Goal: Task Accomplishment & Management: Manage account settings

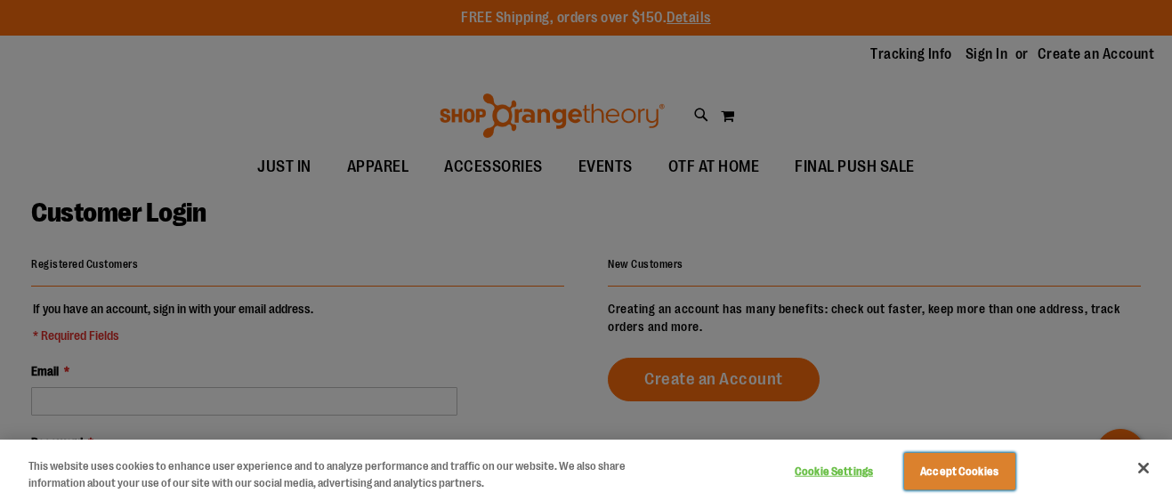
click at [934, 478] on button "Accept Cookies" at bounding box center [959, 471] width 111 height 37
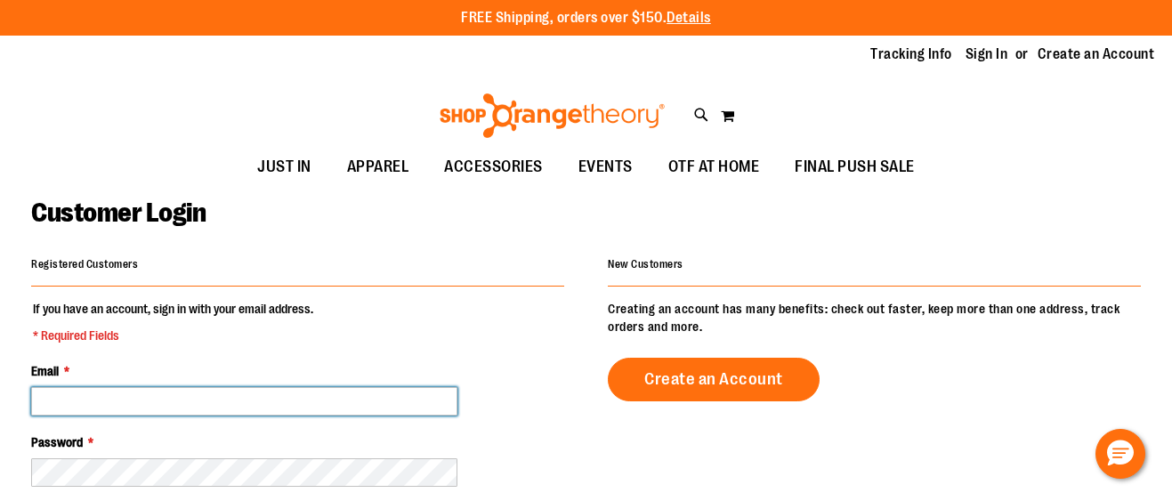
click at [228, 406] on input "Email *" at bounding box center [244, 401] width 426 height 28
type input "**********"
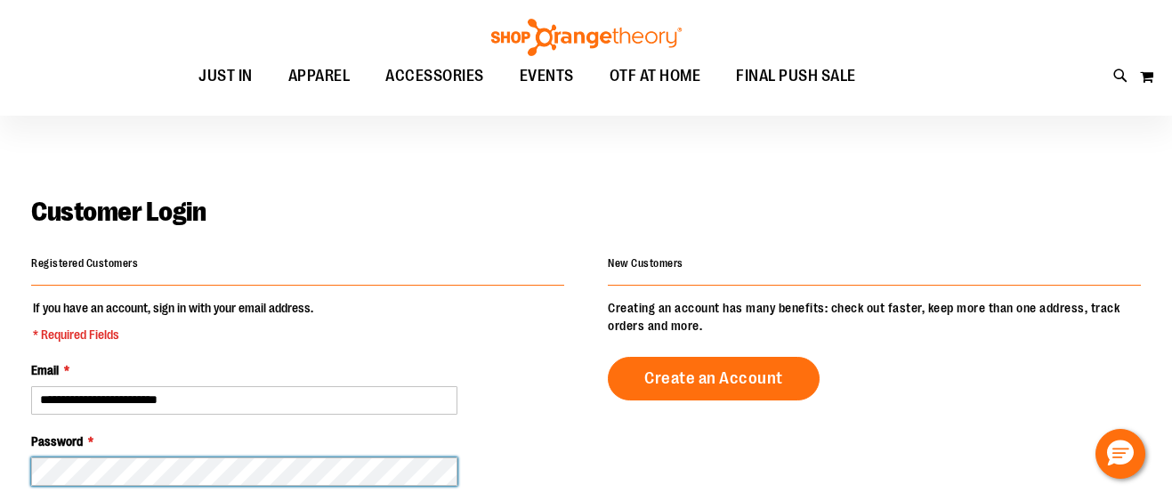
scroll to position [304, 0]
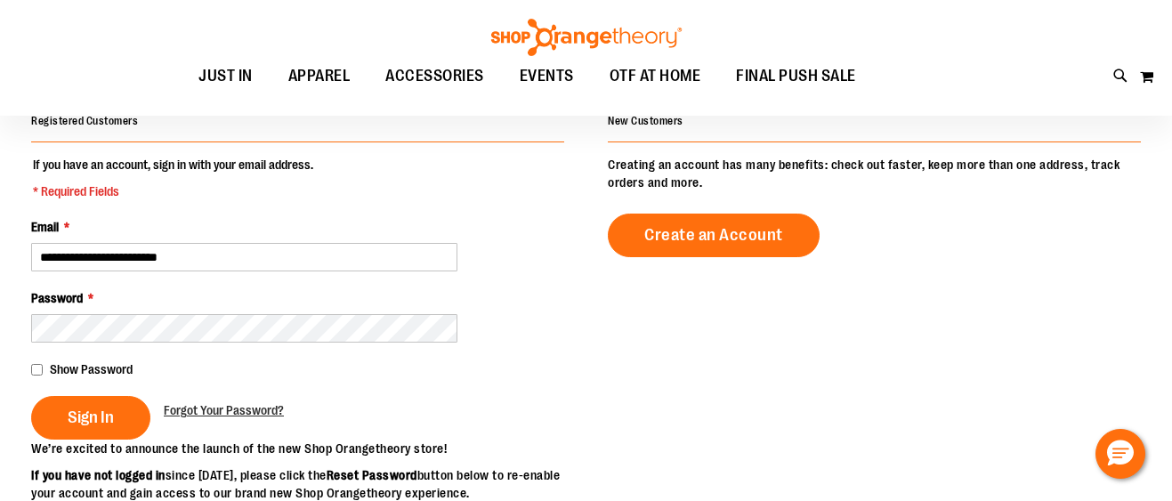
scroll to position [3, 0]
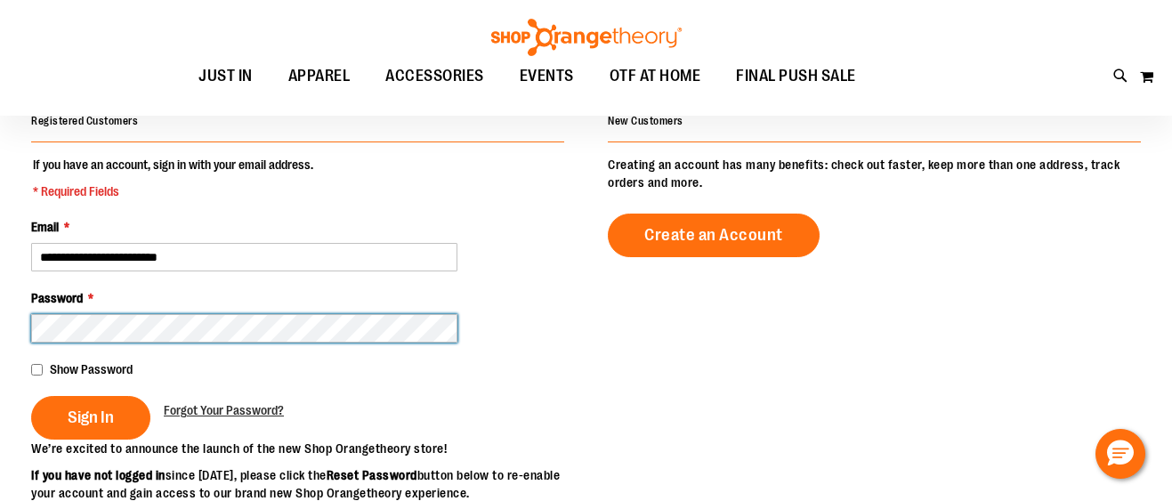
click at [31, 396] on button "Sign In" at bounding box center [90, 418] width 119 height 44
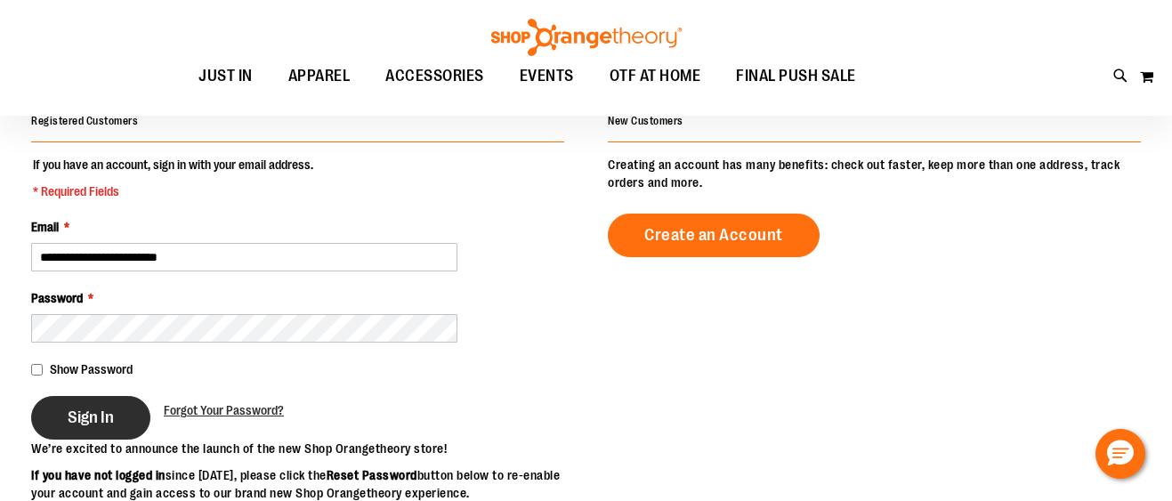
click at [96, 430] on button "Sign In" at bounding box center [90, 418] width 119 height 44
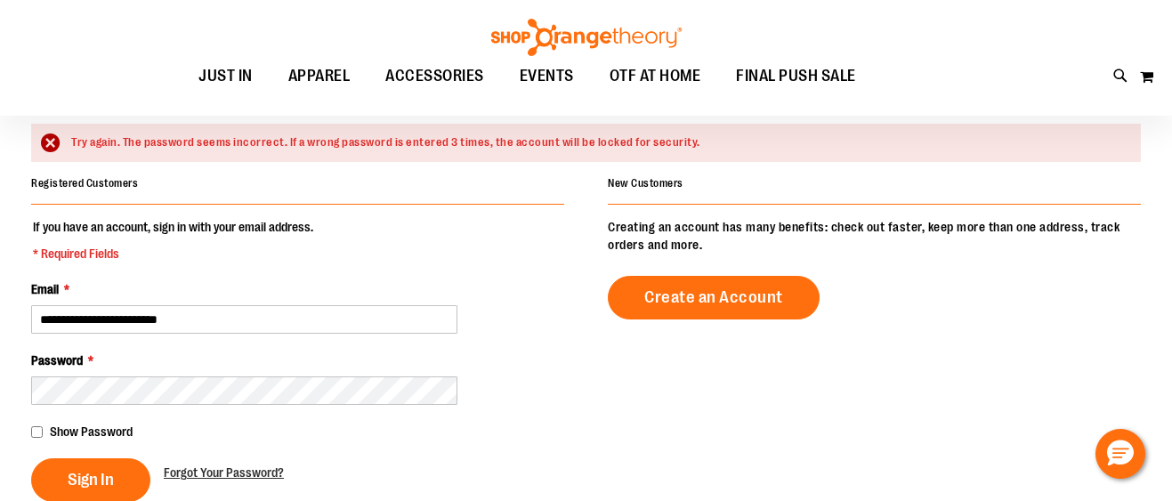
scroll to position [127, 0]
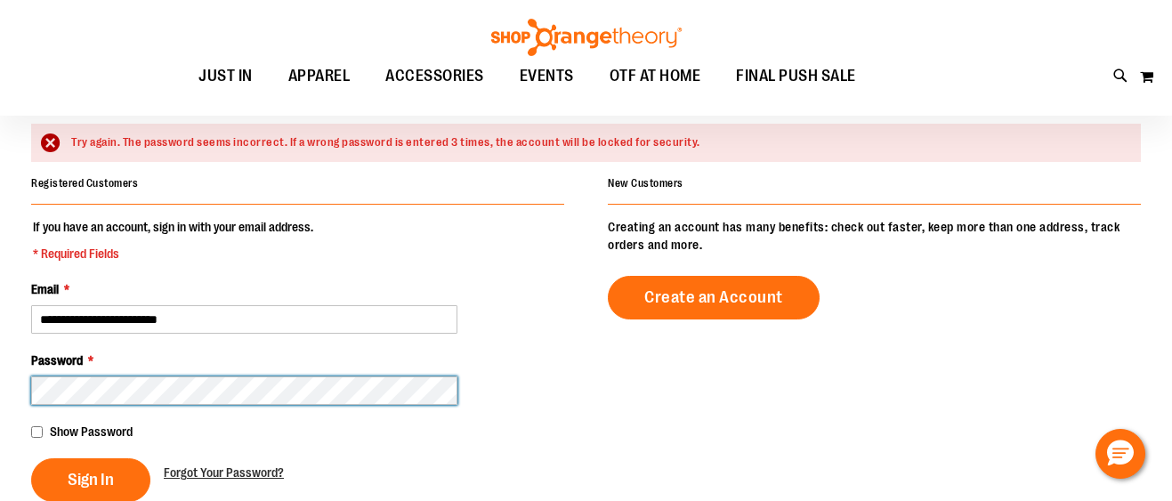
click at [31, 458] on button "Sign In" at bounding box center [90, 480] width 119 height 44
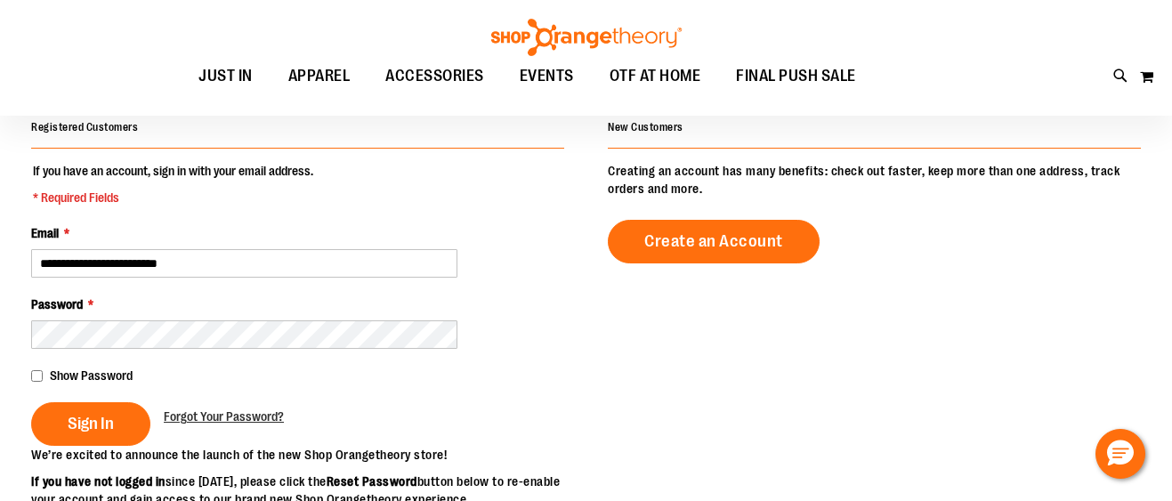
scroll to position [199, 0]
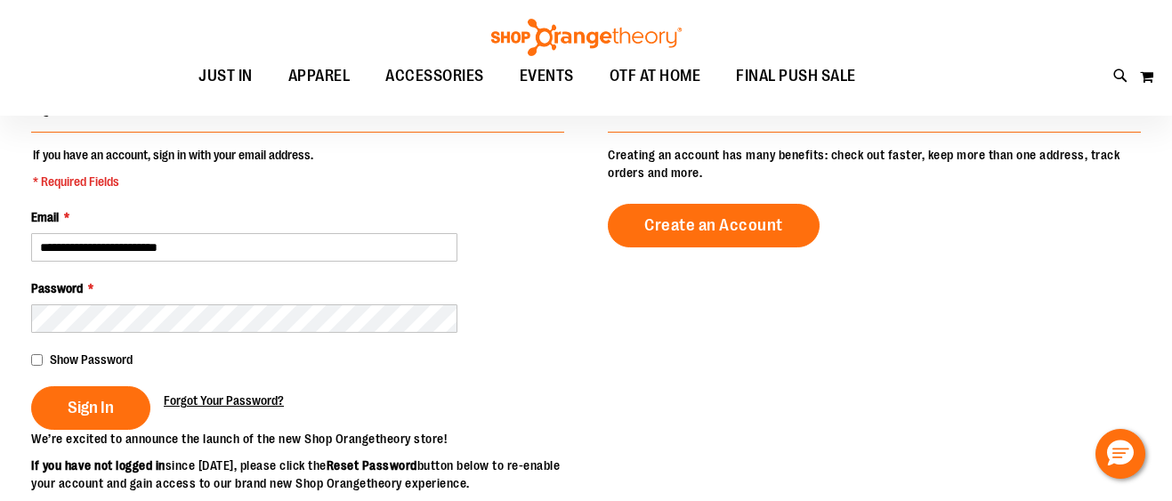
click at [252, 395] on span "Forgot Your Password?" at bounding box center [224, 400] width 120 height 14
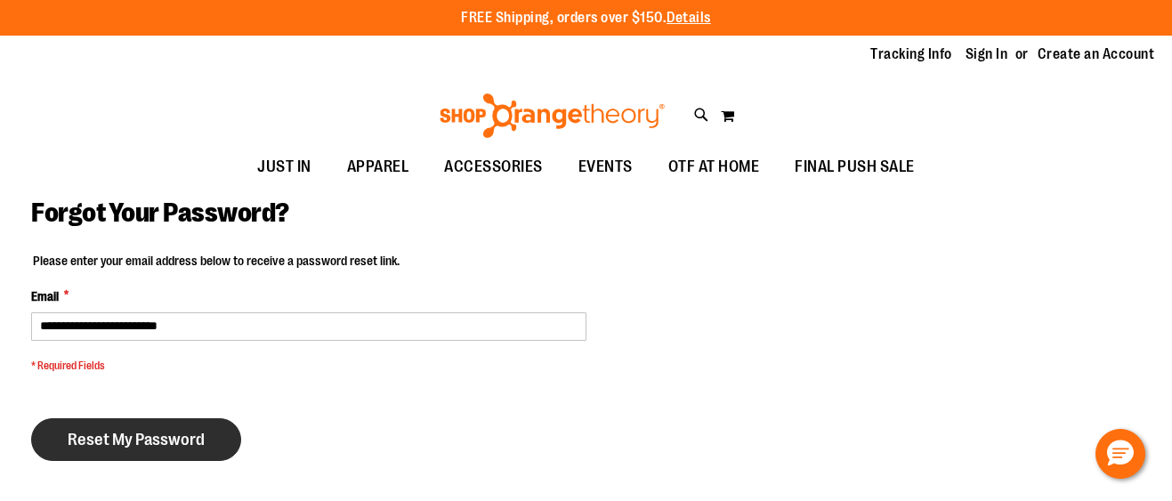
type input "**********"
click at [205, 419] on button "Reset My Password" at bounding box center [136, 439] width 210 height 43
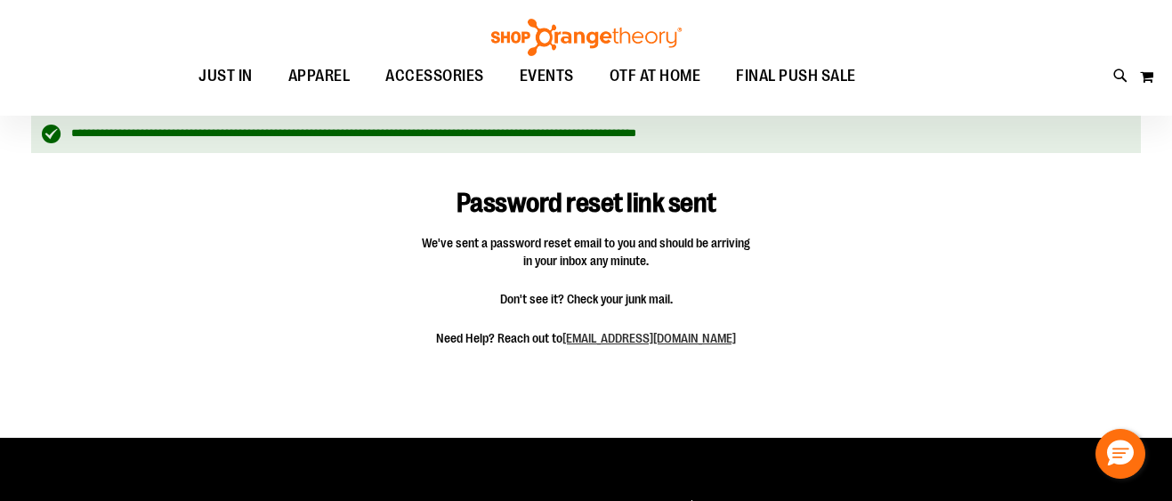
scroll to position [82, 0]
